Goal: Check status: Check status

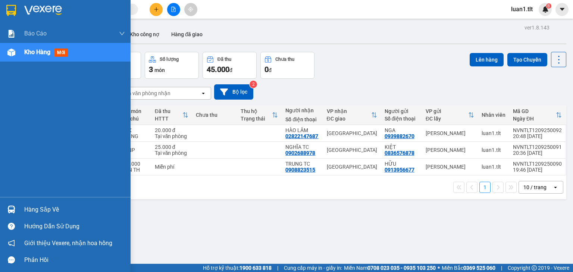
click at [47, 7] on img at bounding box center [43, 10] width 38 height 11
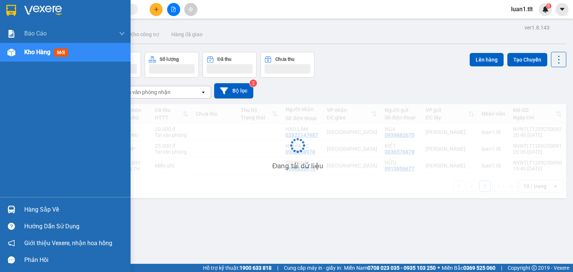
click at [45, 210] on div "Hàng sắp về" at bounding box center [74, 209] width 101 height 11
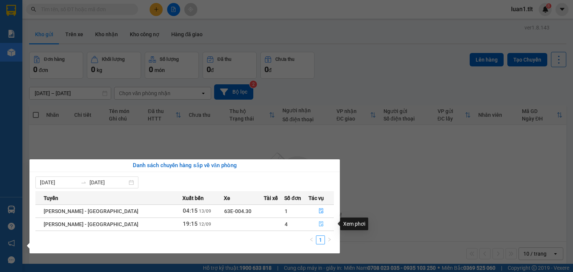
click at [315, 221] on button "button" at bounding box center [321, 224] width 25 height 12
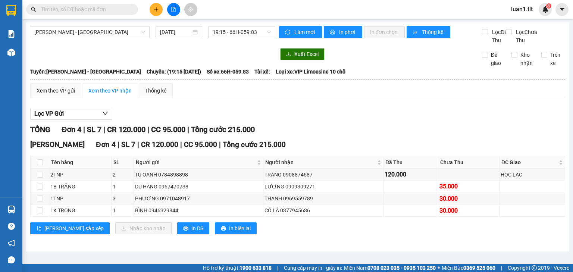
click at [313, 129] on div "Lọc VP Gửi TỔNG Đơn 4 | SL 7 | CR 120.000 | CC 95.000 | Tổng cước 215.000 [PER…" at bounding box center [297, 173] width 535 height 139
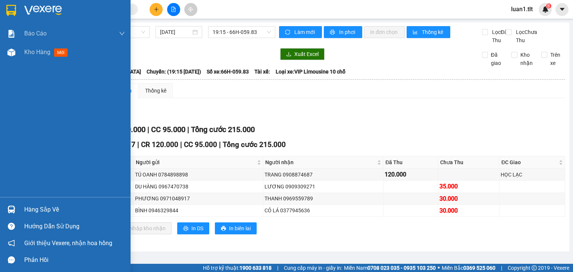
click at [27, 203] on div "Hàng sắp về" at bounding box center [65, 209] width 130 height 17
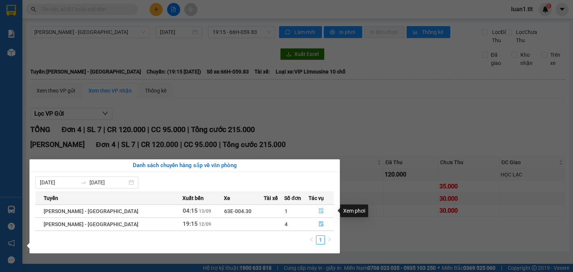
click at [324, 205] on button "button" at bounding box center [321, 211] width 25 height 12
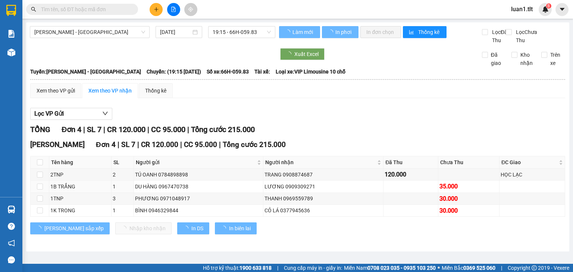
type input "[DATE]"
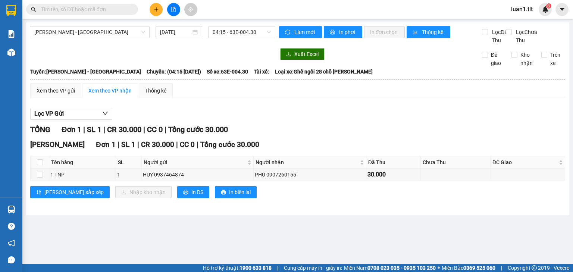
click at [381, 113] on div "Lọc VP Gửi TỔNG Đơn 1 | SL 1 | CR 30.000 | CC 0 | Tổng cước 30.000 [PERSON_NAM…" at bounding box center [297, 155] width 535 height 103
